Goal: Transaction & Acquisition: Purchase product/service

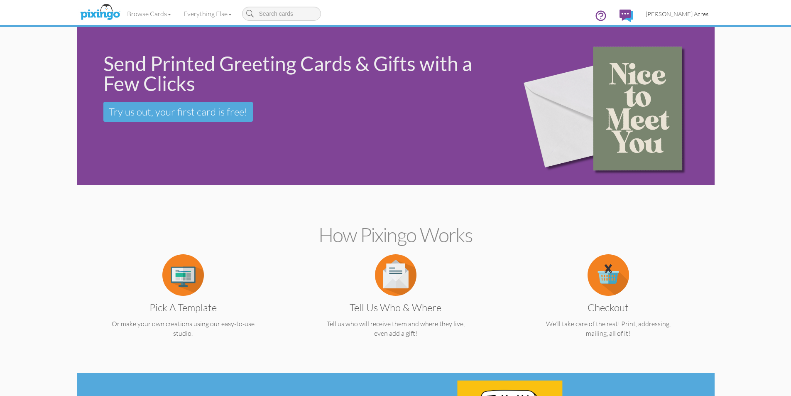
click at [698, 10] on span "[PERSON_NAME] Acres" at bounding box center [677, 13] width 63 height 7
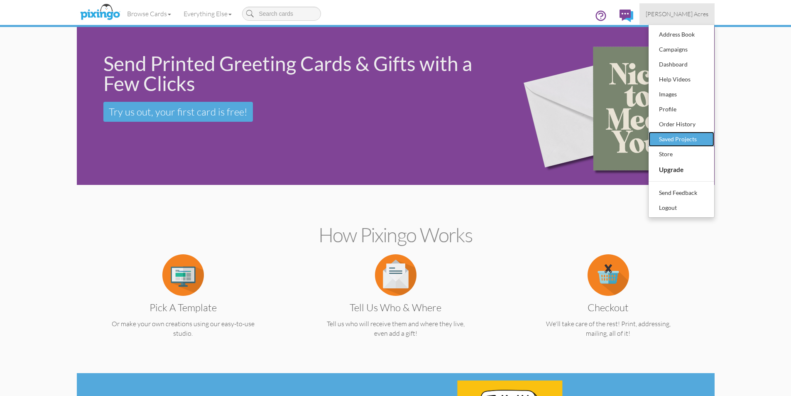
click at [703, 141] on div "Saved Projects" at bounding box center [681, 139] width 49 height 12
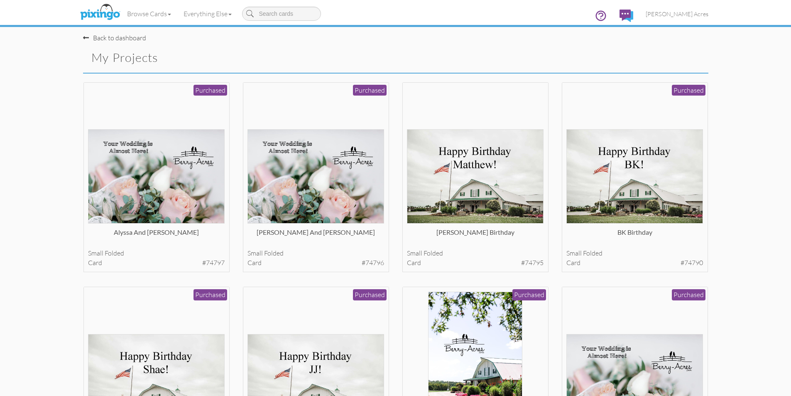
scroll to position [42, 0]
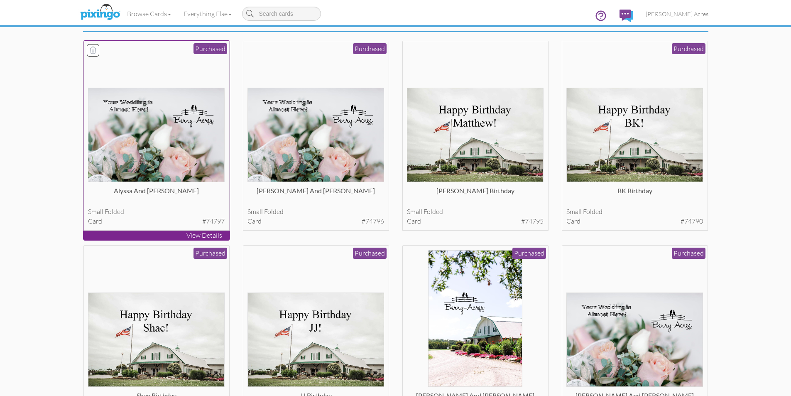
click at [169, 141] on img at bounding box center [156, 135] width 137 height 94
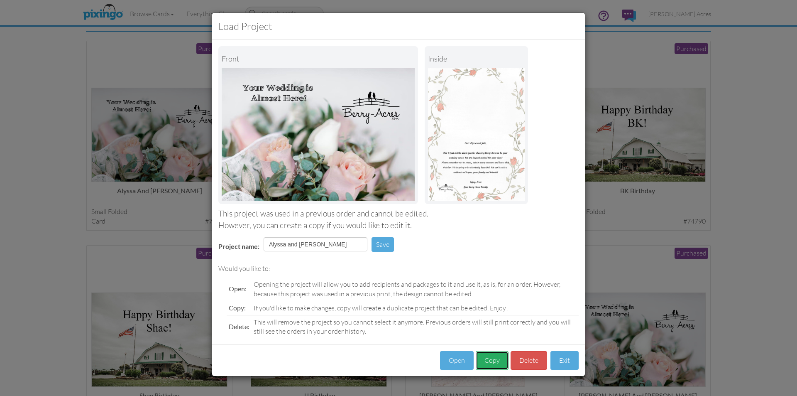
click at [503, 358] on button "Copy" at bounding box center [492, 360] width 33 height 19
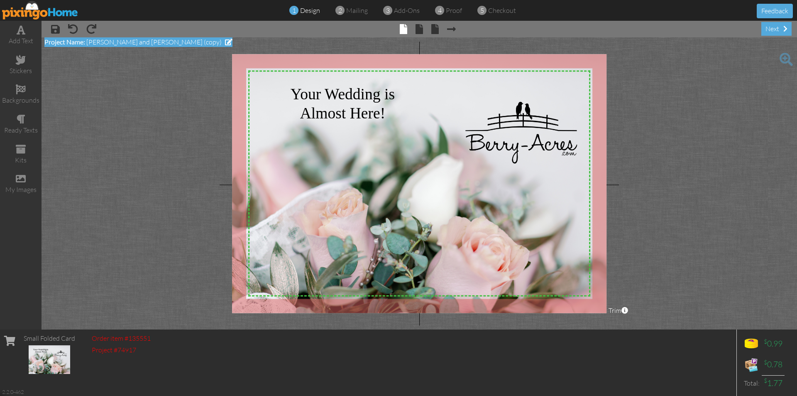
click at [225, 40] on span at bounding box center [228, 42] width 7 height 7
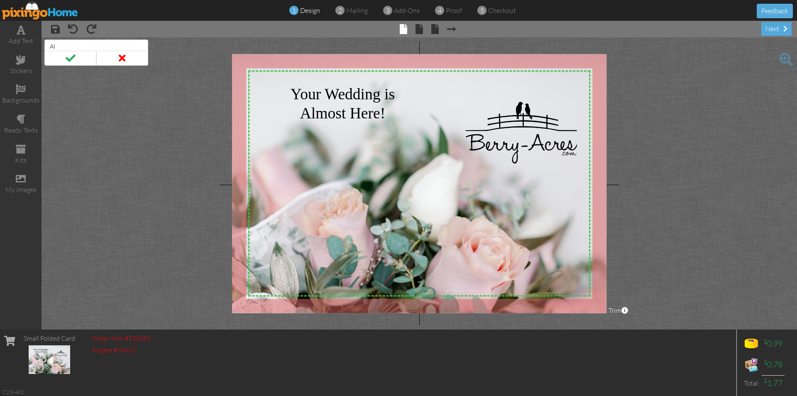
type input "A"
type input "[PERSON_NAME] and [PERSON_NAME]"
click at [67, 57] on span at bounding box center [70, 58] width 52 height 15
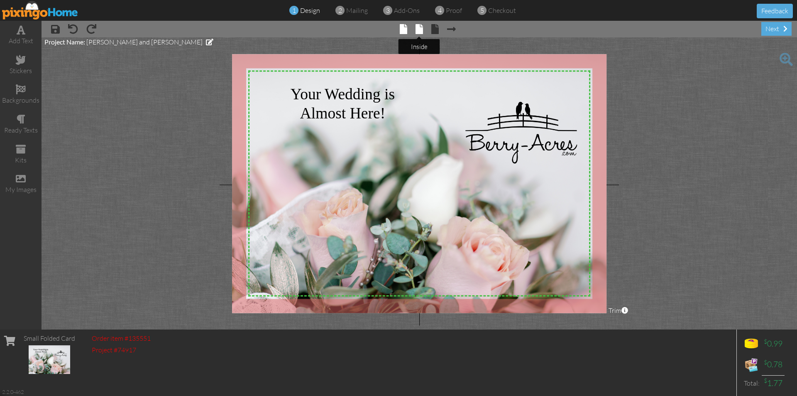
click at [422, 27] on span at bounding box center [419, 29] width 7 height 10
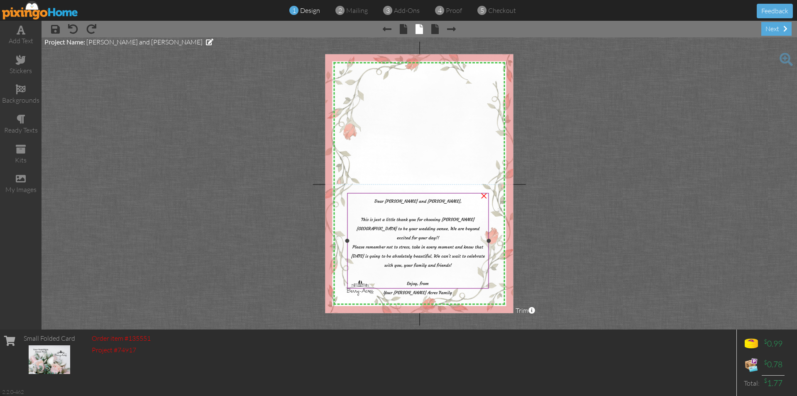
click at [429, 201] on span "Dear [PERSON_NAME] and [PERSON_NAME]," at bounding box center [418, 200] width 87 height 5
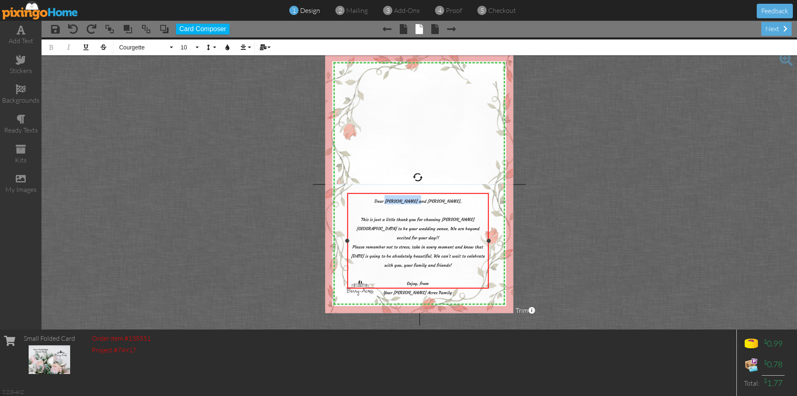
drag, startPoint x: 437, startPoint y: 201, endPoint x: 409, endPoint y: 200, distance: 28.7
click at [409, 200] on span "Dear [PERSON_NAME] and [PERSON_NAME]," at bounding box center [418, 200] width 87 height 5
click at [372, 247] on span "Please remember not to stress, take in every moment and know that [DATE] is goi…" at bounding box center [418, 269] width 134 height 51
click at [435, 30] on span at bounding box center [434, 29] width 7 height 10
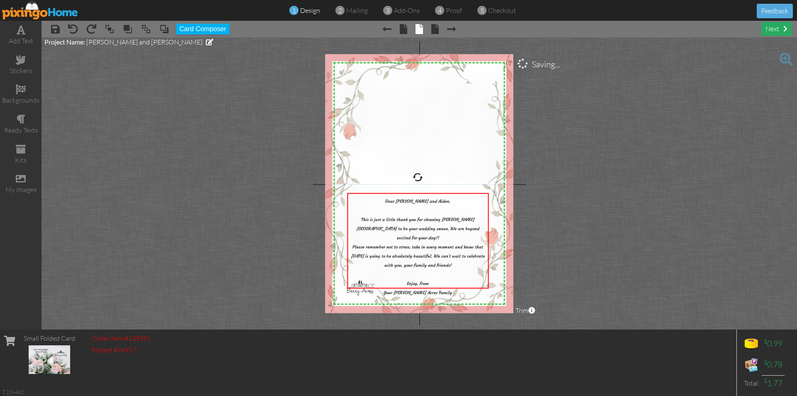
click at [773, 27] on div "next" at bounding box center [777, 29] width 30 height 14
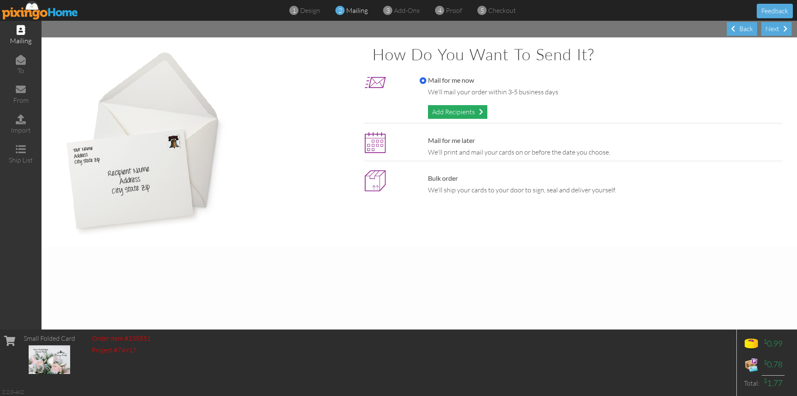
click at [473, 111] on div "Add Recipients" at bounding box center [457, 112] width 59 height 14
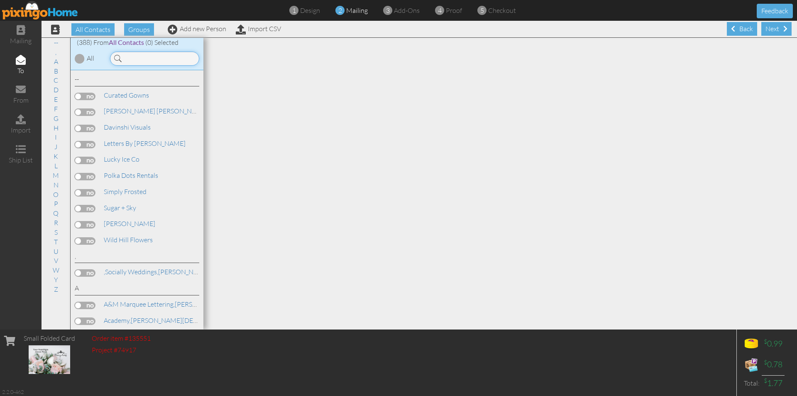
click at [164, 59] on input at bounding box center [154, 58] width 89 height 14
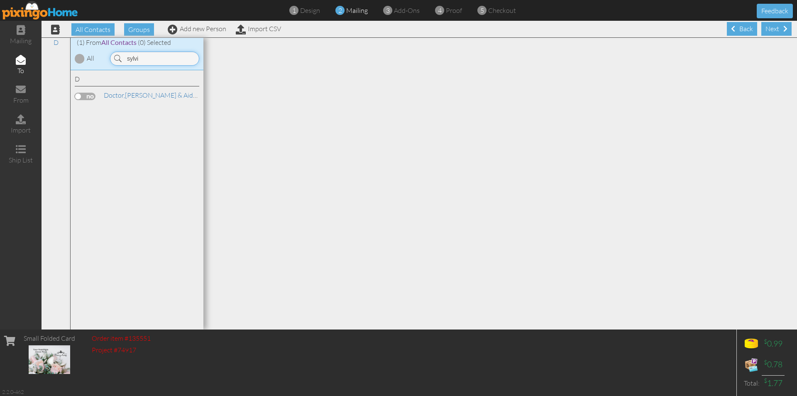
type input "sylvi"
click at [84, 96] on label at bounding box center [85, 96] width 21 height 7
click at [0, 0] on input "checkbox" at bounding box center [0, 0] width 0 height 0
click at [764, 28] on div "Next" at bounding box center [777, 29] width 30 height 14
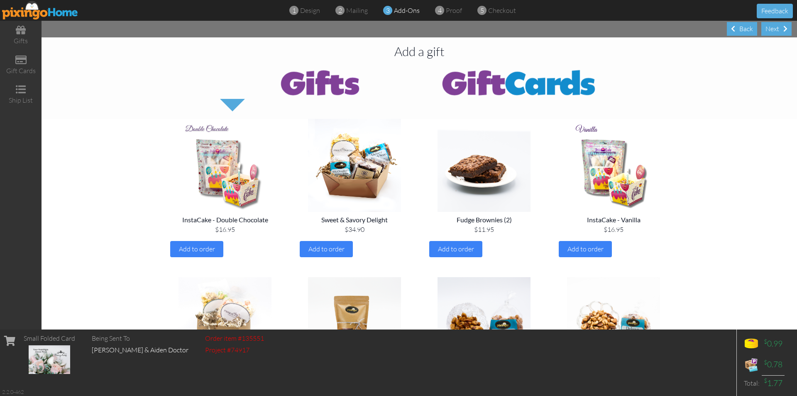
click at [488, 83] on img at bounding box center [518, 82] width 199 height 33
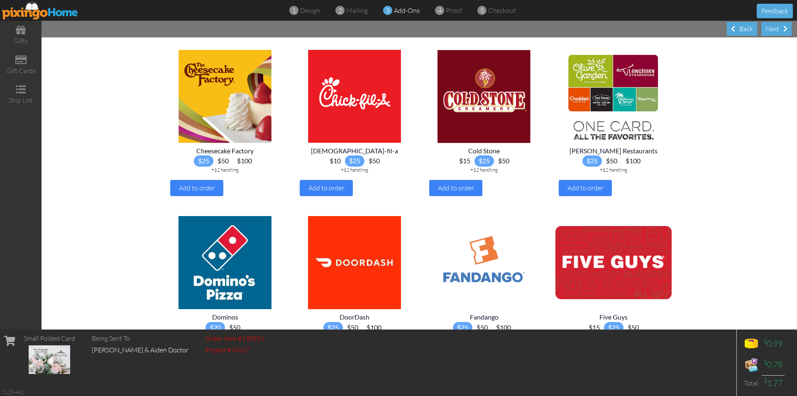
scroll to position [249, 0]
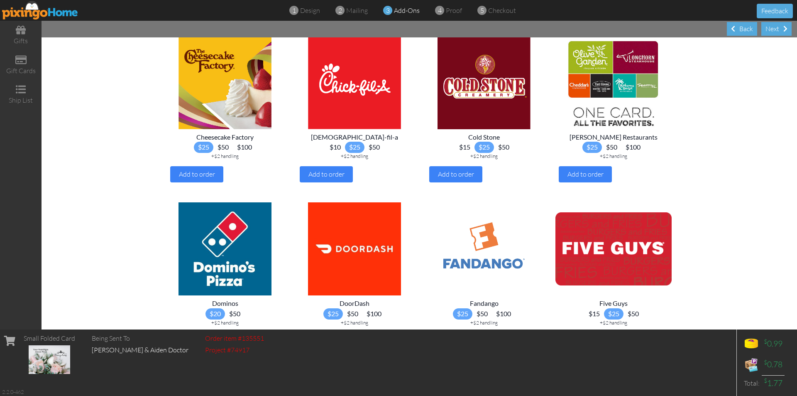
click at [460, 153] on span "$15" at bounding box center [465, 147] width 20 height 11
click at [457, 178] on span "Add to order" at bounding box center [456, 174] width 36 height 8
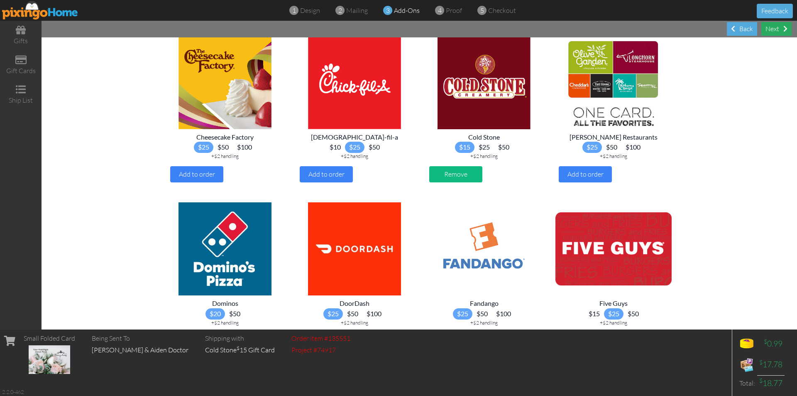
click at [777, 25] on div "Next" at bounding box center [777, 29] width 30 height 14
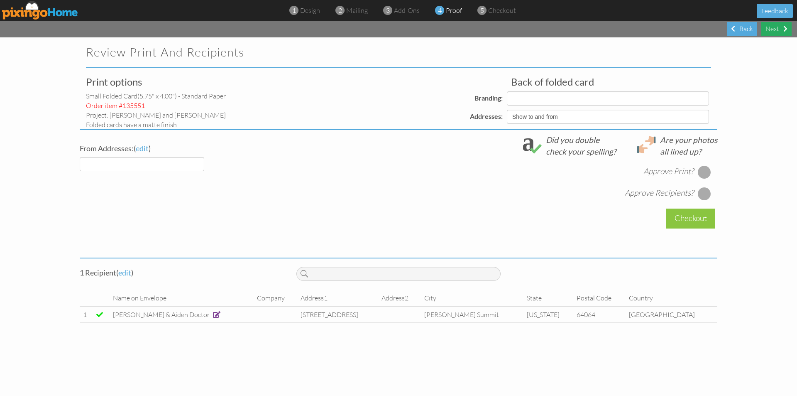
select select "object:2425"
select select "object:2428"
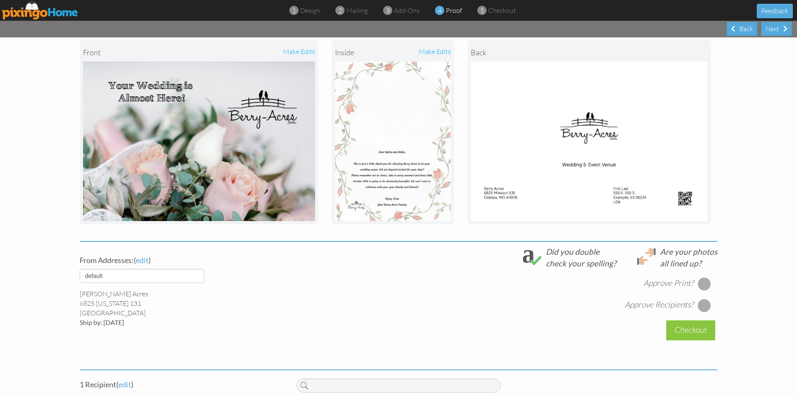
scroll to position [161, 0]
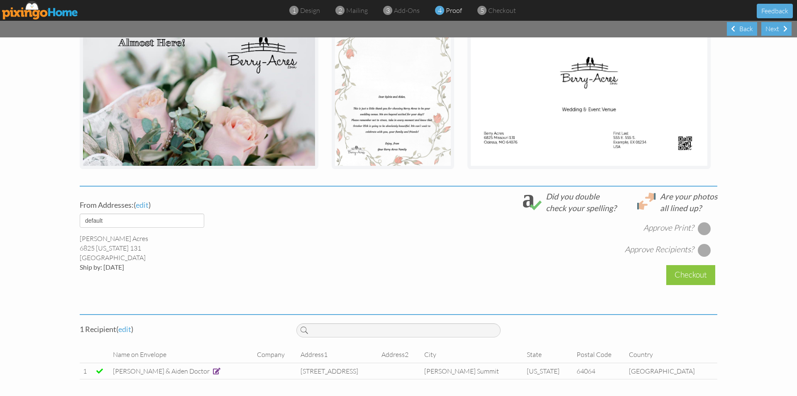
click at [698, 226] on div at bounding box center [704, 228] width 13 height 13
click at [703, 248] on div at bounding box center [704, 249] width 13 height 13
click at [705, 274] on div "Checkout" at bounding box center [690, 275] width 49 height 20
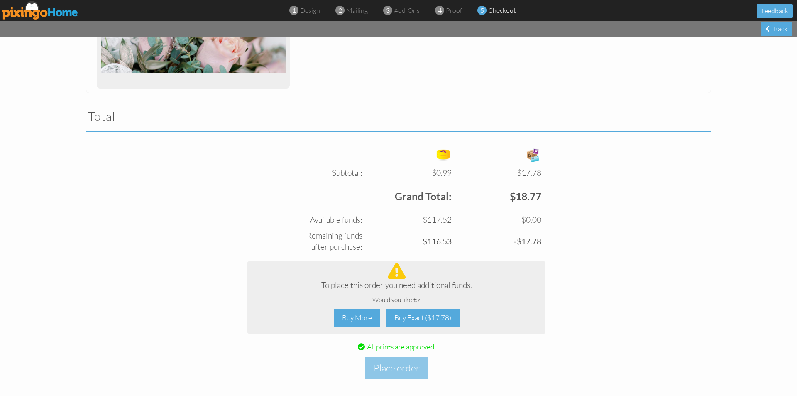
scroll to position [216, 0]
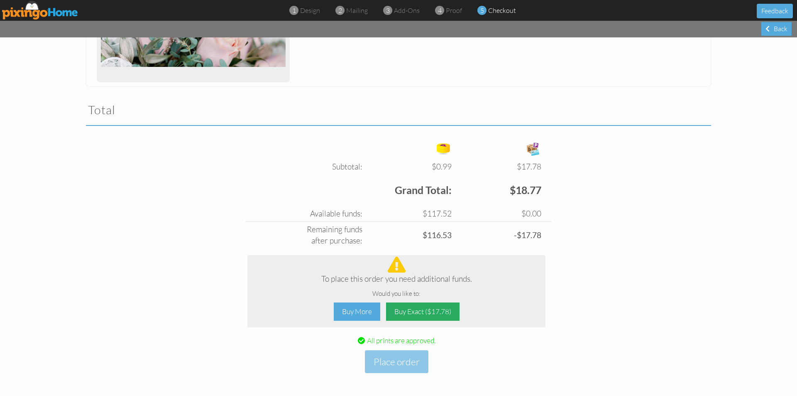
click at [438, 310] on div "Buy Exact ($17.78)" at bounding box center [422, 311] width 73 height 19
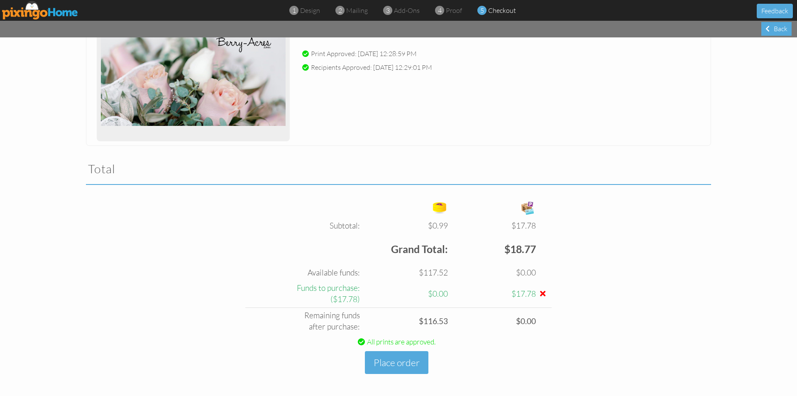
scroll to position [158, 0]
click at [391, 360] on button "Place order" at bounding box center [397, 361] width 64 height 23
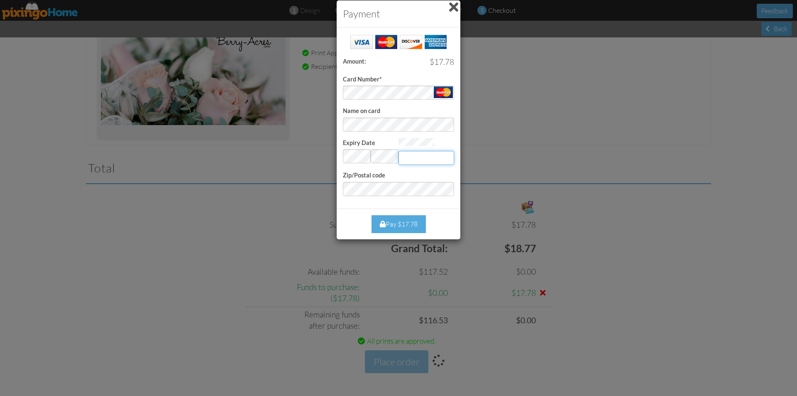
click at [414, 158] on input "Expiry Date" at bounding box center [427, 158] width 56 height 14
type input "149"
click at [410, 229] on div "Pay $17.78" at bounding box center [399, 224] width 54 height 18
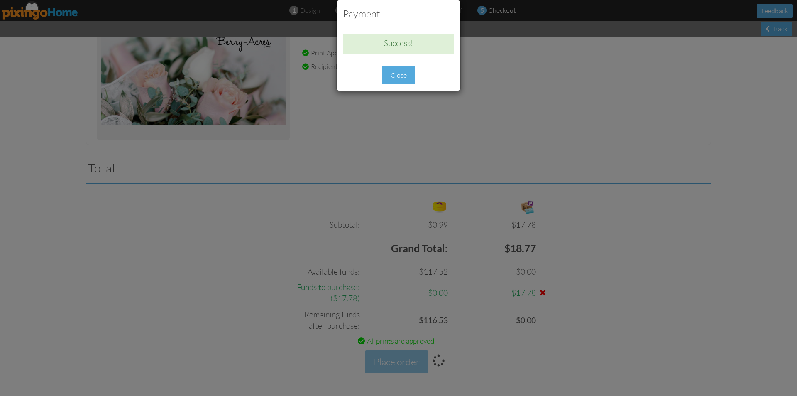
click at [407, 73] on div "Close" at bounding box center [398, 75] width 33 height 18
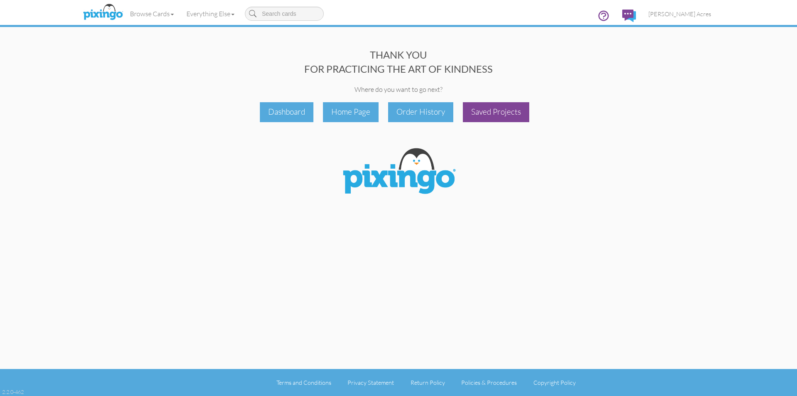
click at [495, 118] on div "Saved Projects" at bounding box center [496, 112] width 66 height 20
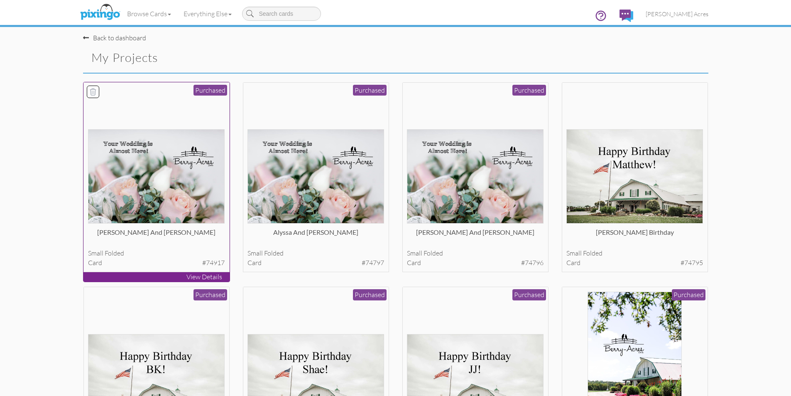
click at [167, 183] on img at bounding box center [156, 176] width 137 height 94
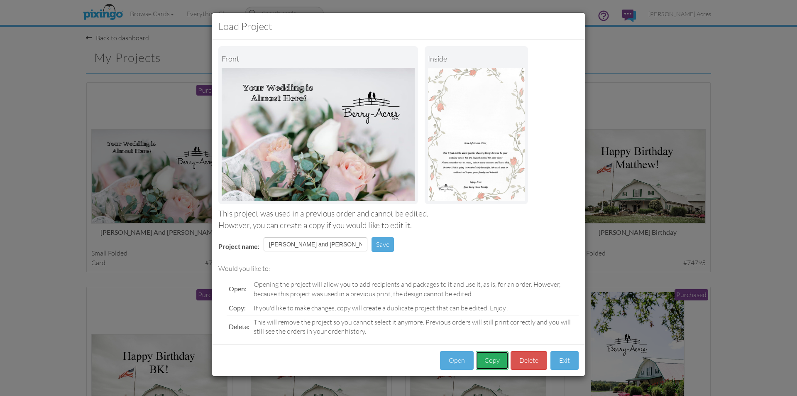
click at [492, 352] on button "Copy" at bounding box center [492, 360] width 33 height 19
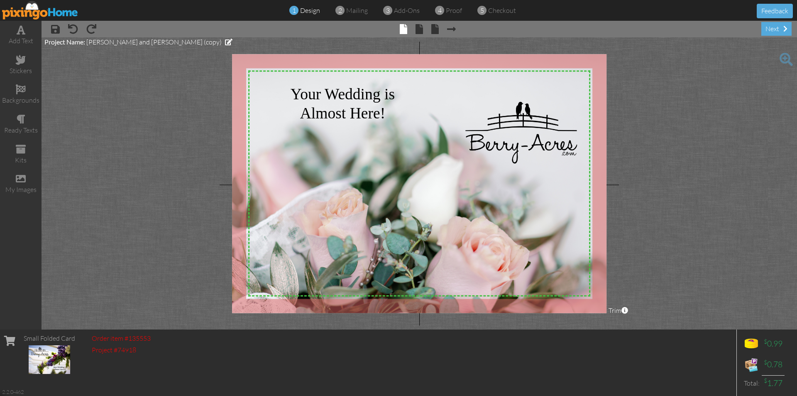
click at [225, 41] on span at bounding box center [228, 42] width 7 height 7
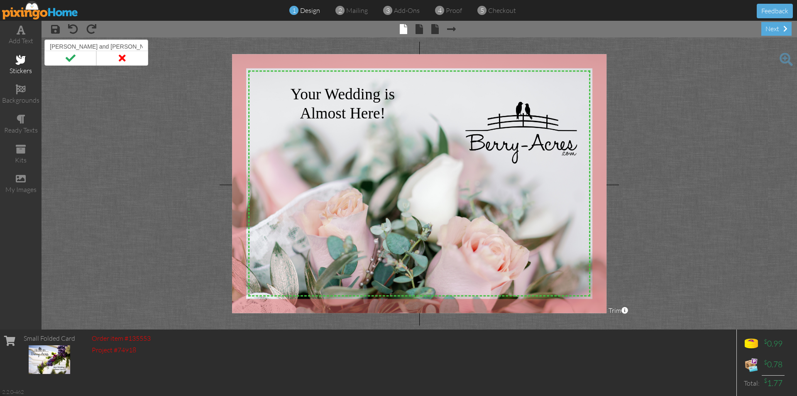
drag, startPoint x: 130, startPoint y: 46, endPoint x: 0, endPoint y: 53, distance: 130.1
click at [0, 53] on div "add text stickers backgrounds ready texts kits my images × save × undo × redo ×…" at bounding box center [398, 175] width 797 height 309
type input "[PERSON_NAME] and [PERSON_NAME]"
click at [64, 60] on span at bounding box center [70, 58] width 52 height 15
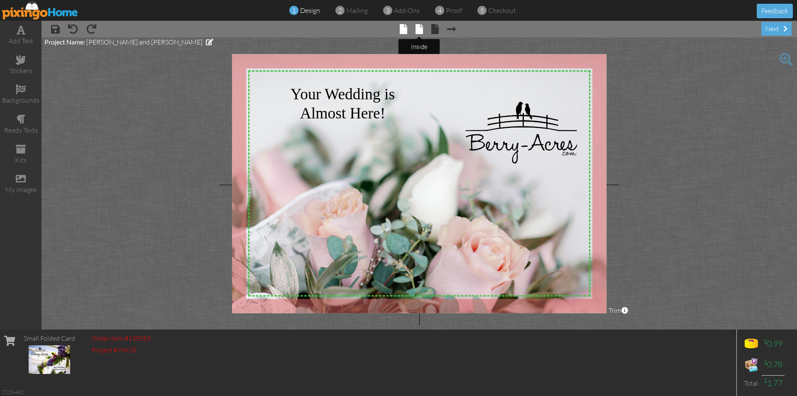
click at [416, 29] on span at bounding box center [419, 29] width 7 height 10
click at [420, 32] on span at bounding box center [419, 29] width 7 height 10
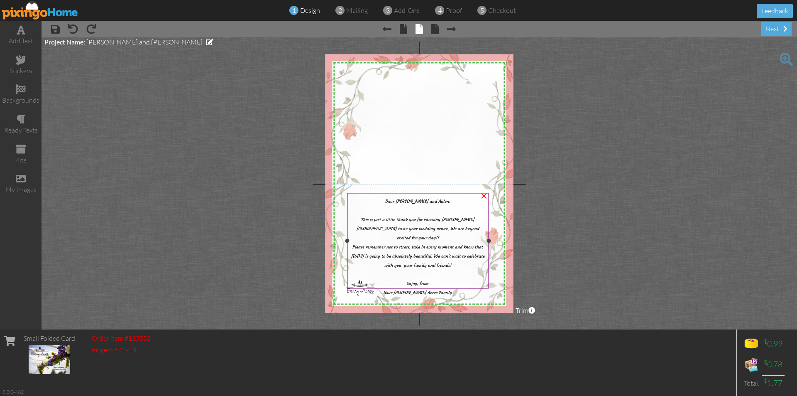
click at [437, 202] on span "Dear [PERSON_NAME] and Aiden," at bounding box center [417, 200] width 65 height 5
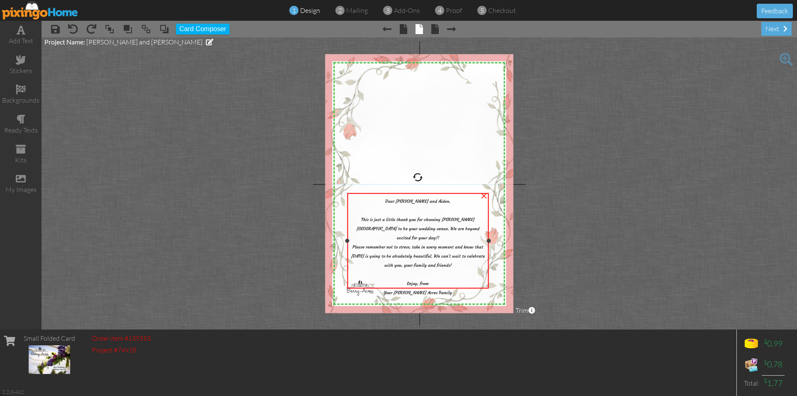
click at [437, 202] on span "Dear [PERSON_NAME] and Aiden," at bounding box center [417, 200] width 65 height 5
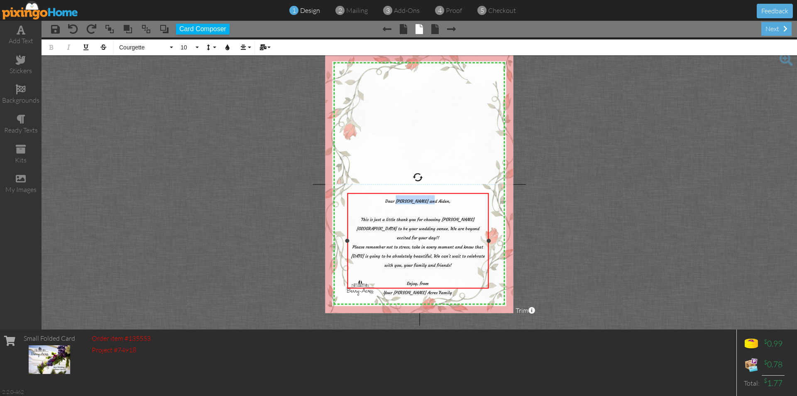
drag, startPoint x: 438, startPoint y: 201, endPoint x: 406, endPoint y: 201, distance: 32.4
click at [406, 201] on span "Dear [PERSON_NAME] and Aiden," at bounding box center [417, 200] width 65 height 5
drag, startPoint x: 376, startPoint y: 244, endPoint x: 372, endPoint y: 249, distance: 5.9
click at [372, 249] on span "Please remember not to stress, take in every moment and know that [DATE] is goi…" at bounding box center [418, 269] width 134 height 51
click at [380, 248] on span "Please remember not to stress, take in every moment and know that [DATE] is goi…" at bounding box center [418, 269] width 134 height 51
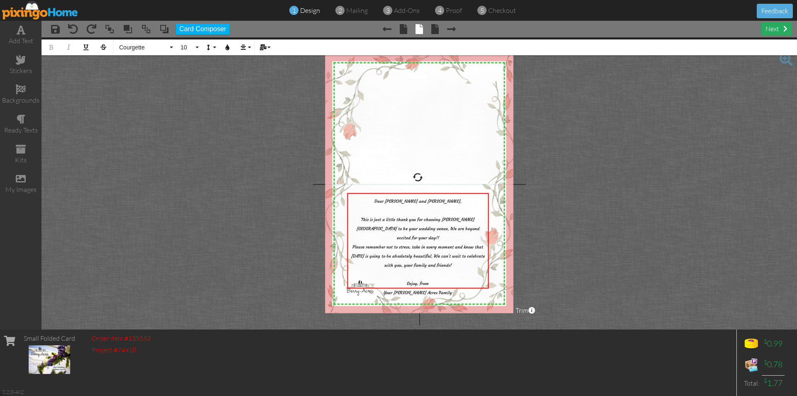
click at [769, 29] on div "next" at bounding box center [777, 29] width 30 height 14
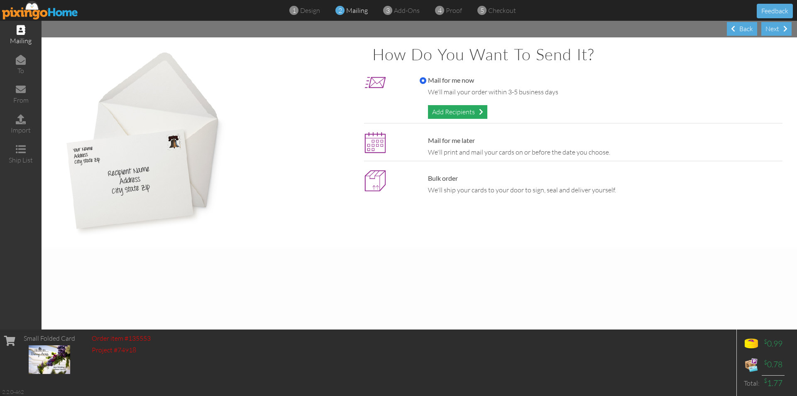
click at [473, 112] on div "Add Recipients" at bounding box center [457, 112] width 59 height 14
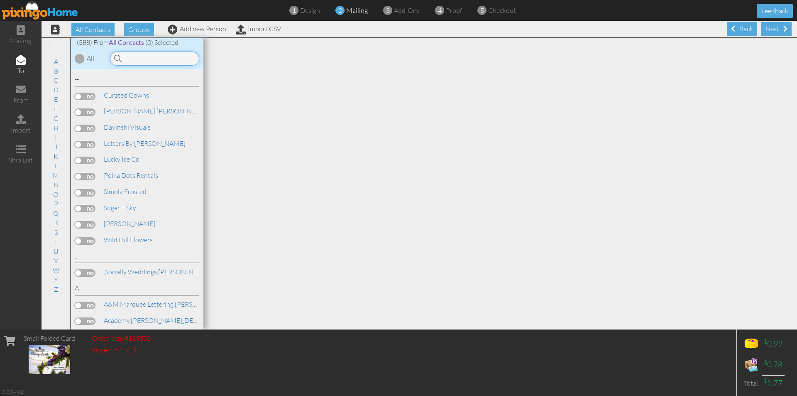
click at [171, 57] on input at bounding box center [154, 58] width 89 height 14
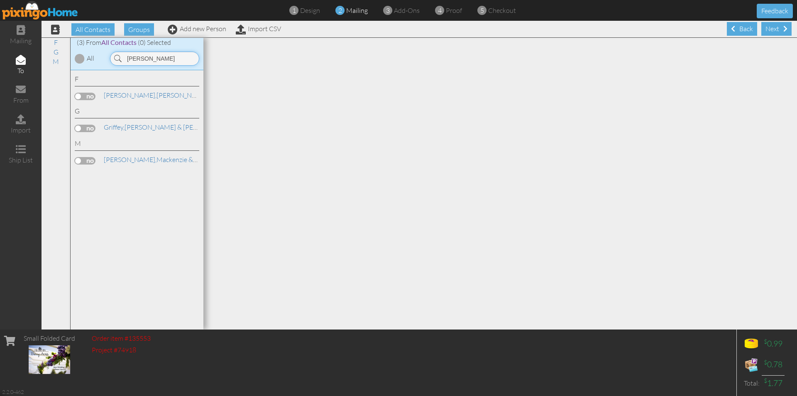
type input "[PERSON_NAME]"
click at [83, 96] on label at bounding box center [85, 96] width 21 height 7
click at [0, 0] on input "checkbox" at bounding box center [0, 0] width 0 height 0
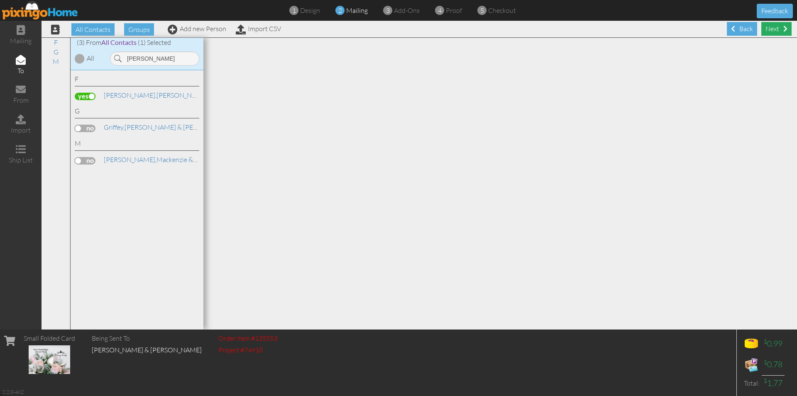
click at [763, 32] on div "Next" at bounding box center [777, 29] width 30 height 14
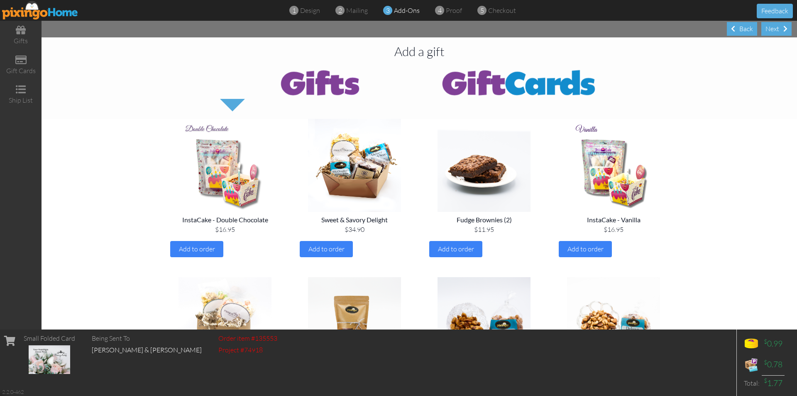
click at [495, 71] on img at bounding box center [518, 82] width 199 height 33
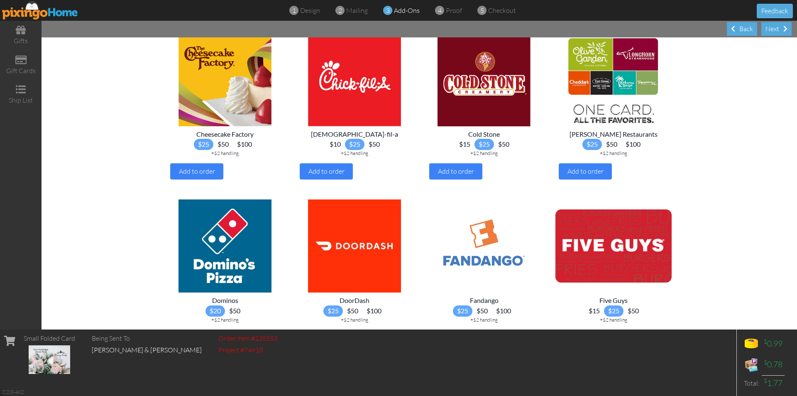
scroll to position [249, 0]
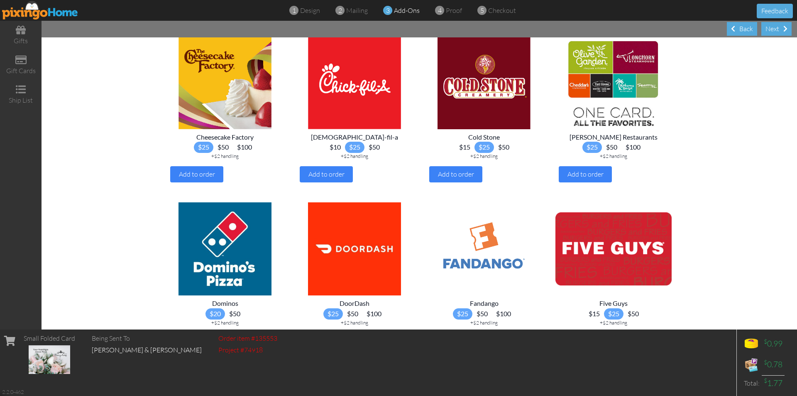
click at [460, 153] on span "$15" at bounding box center [465, 147] width 20 height 11
click at [464, 178] on span "Add to order" at bounding box center [456, 174] width 36 height 8
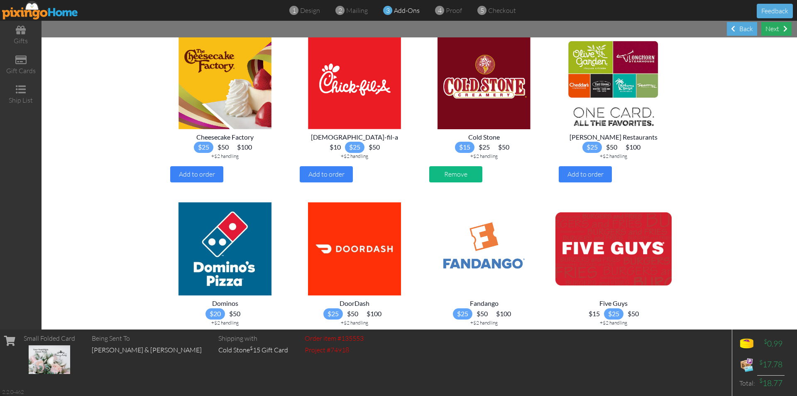
click at [784, 29] on span at bounding box center [786, 28] width 4 height 7
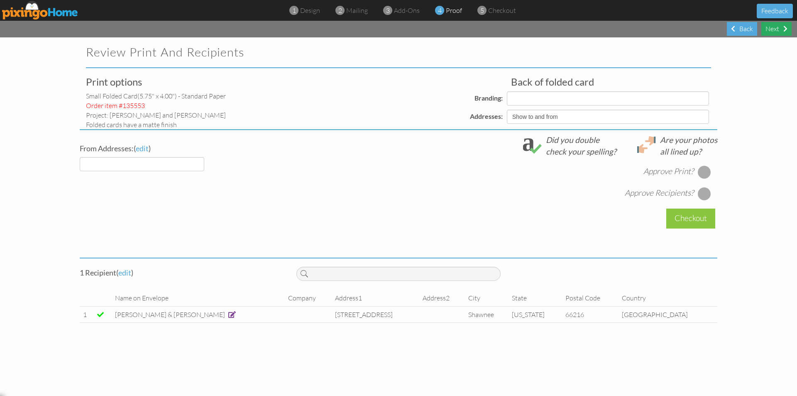
select select "object:4339"
select select "object:4349"
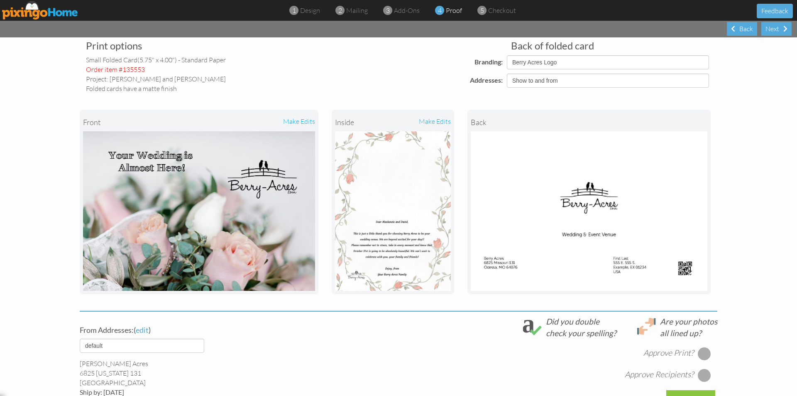
scroll to position [161, 0]
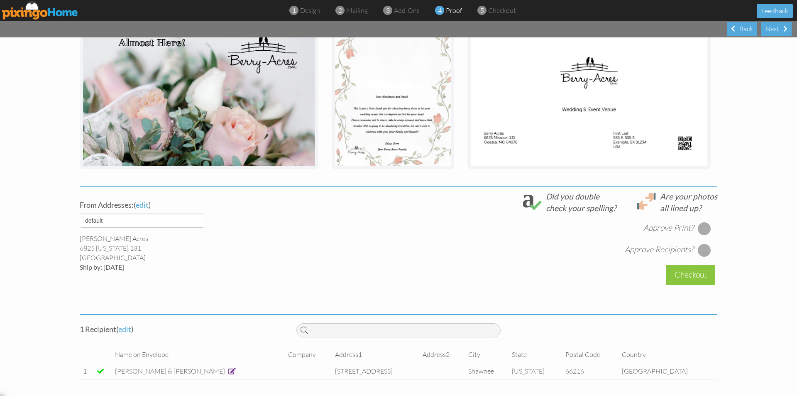
click at [701, 229] on div at bounding box center [704, 228] width 13 height 13
click at [701, 248] on div at bounding box center [704, 249] width 13 height 13
click at [681, 278] on div "Checkout" at bounding box center [690, 275] width 49 height 20
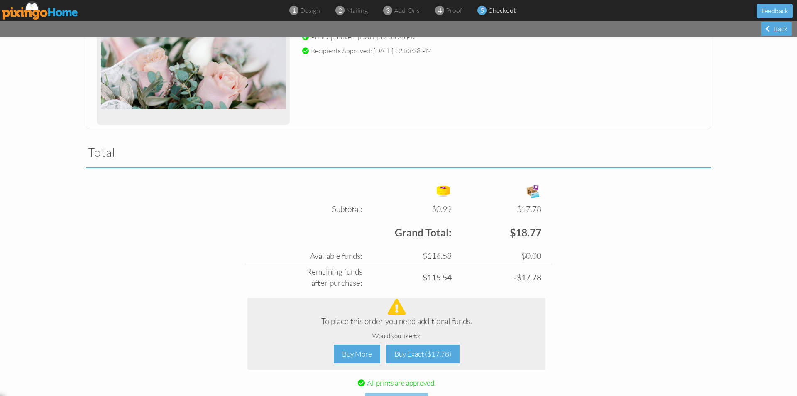
scroll to position [216, 0]
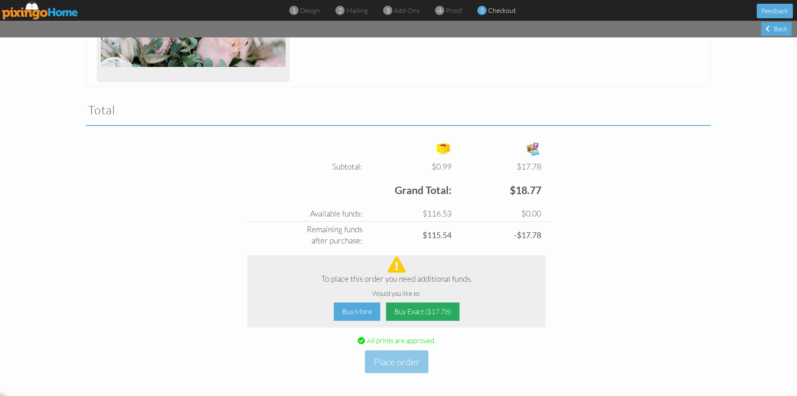
click at [429, 311] on div "Buy Exact ($17.78)" at bounding box center [422, 311] width 73 height 19
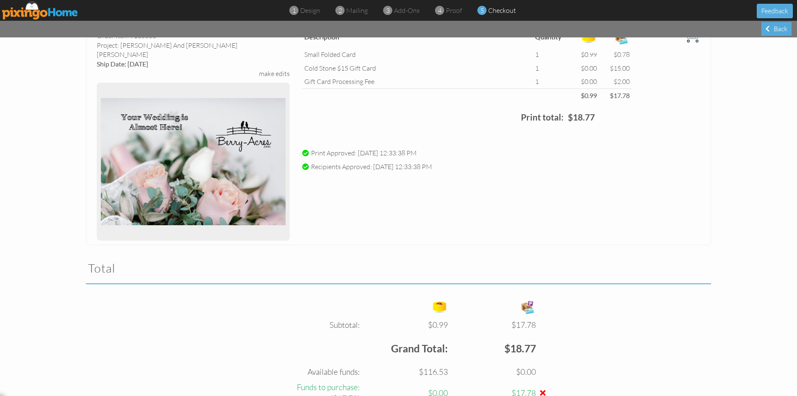
scroll to position [158, 0]
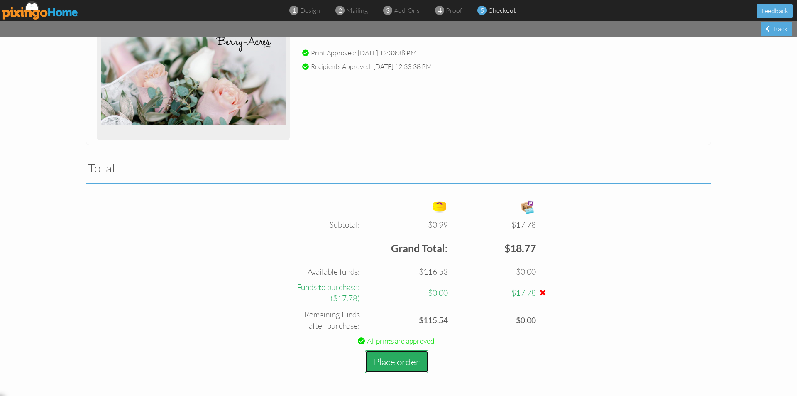
click at [416, 359] on button "Place order" at bounding box center [397, 361] width 64 height 23
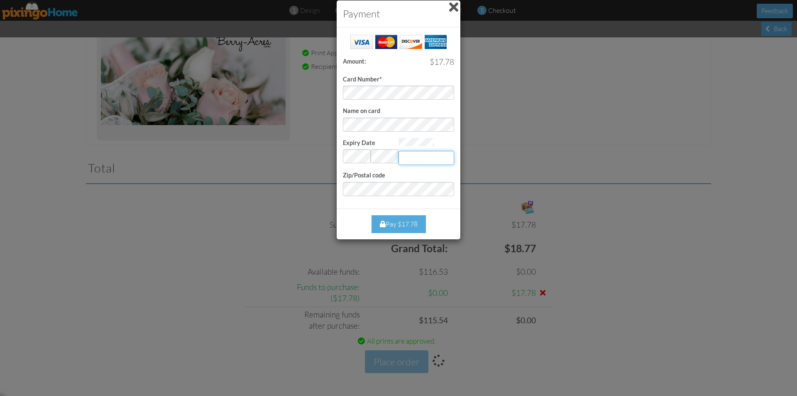
click at [432, 157] on input "Expiry Date" at bounding box center [427, 158] width 56 height 14
click at [434, 158] on input "Expiry Date" at bounding box center [427, 158] width 56 height 14
type input "149"
click at [419, 228] on div "Pay $17.78" at bounding box center [399, 224] width 54 height 18
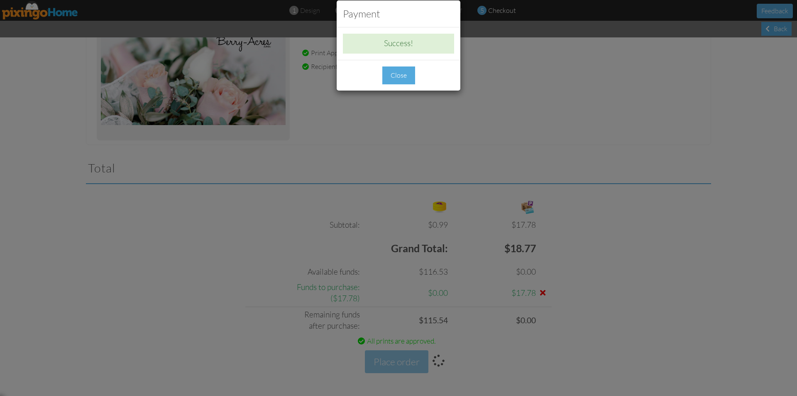
click at [404, 74] on div "Close" at bounding box center [398, 75] width 33 height 18
